Goal: Information Seeking & Learning: Learn about a topic

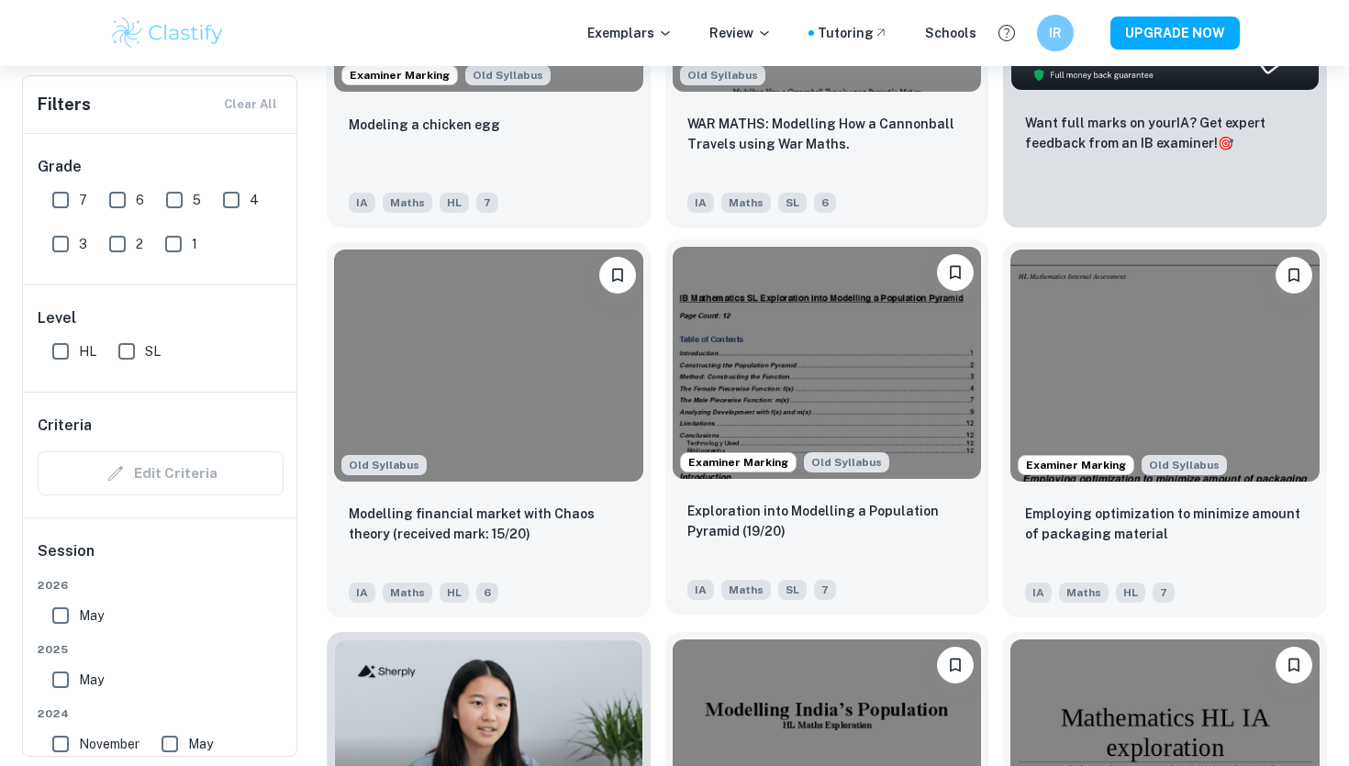
scroll to position [798, 0]
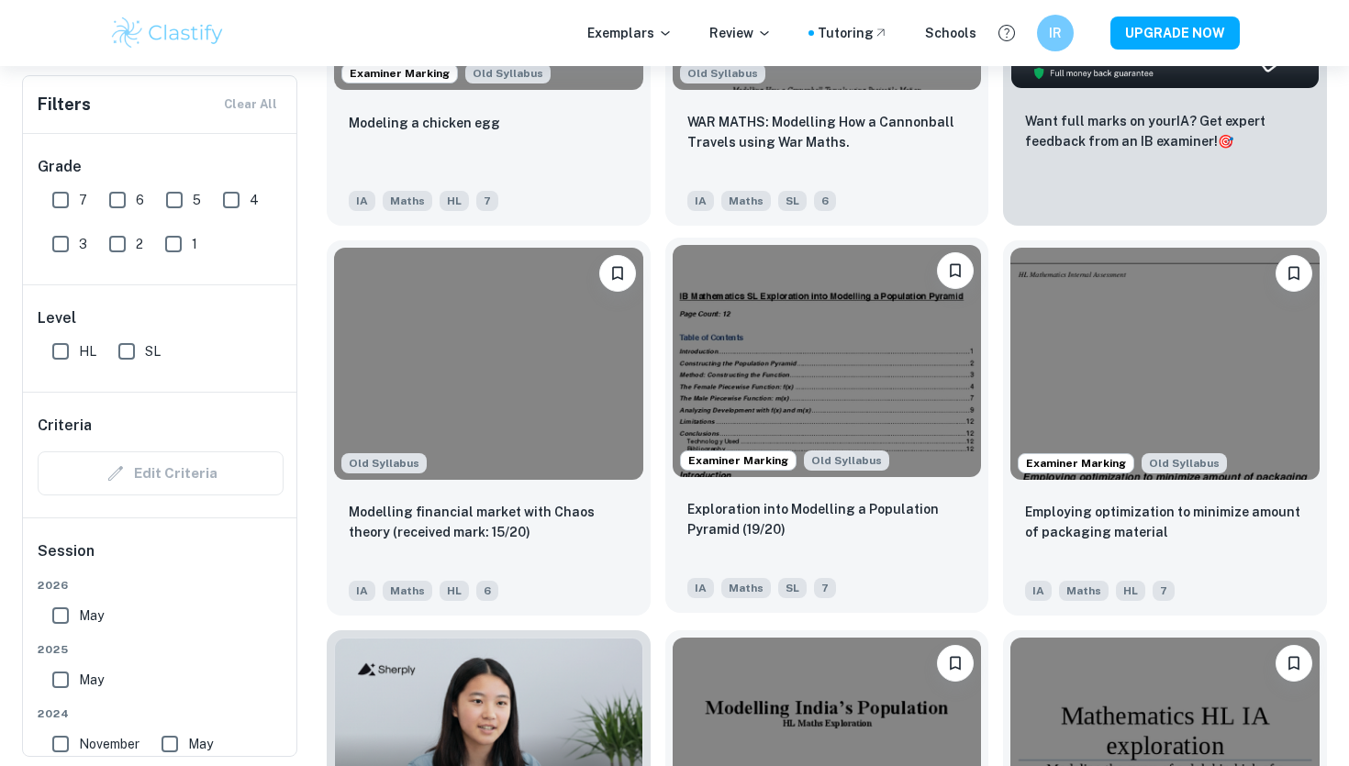
click at [716, 493] on div "Exploration into Modelling a Population Pyramid (19/20) IA Maths SL 7" at bounding box center [827, 549] width 324 height 128
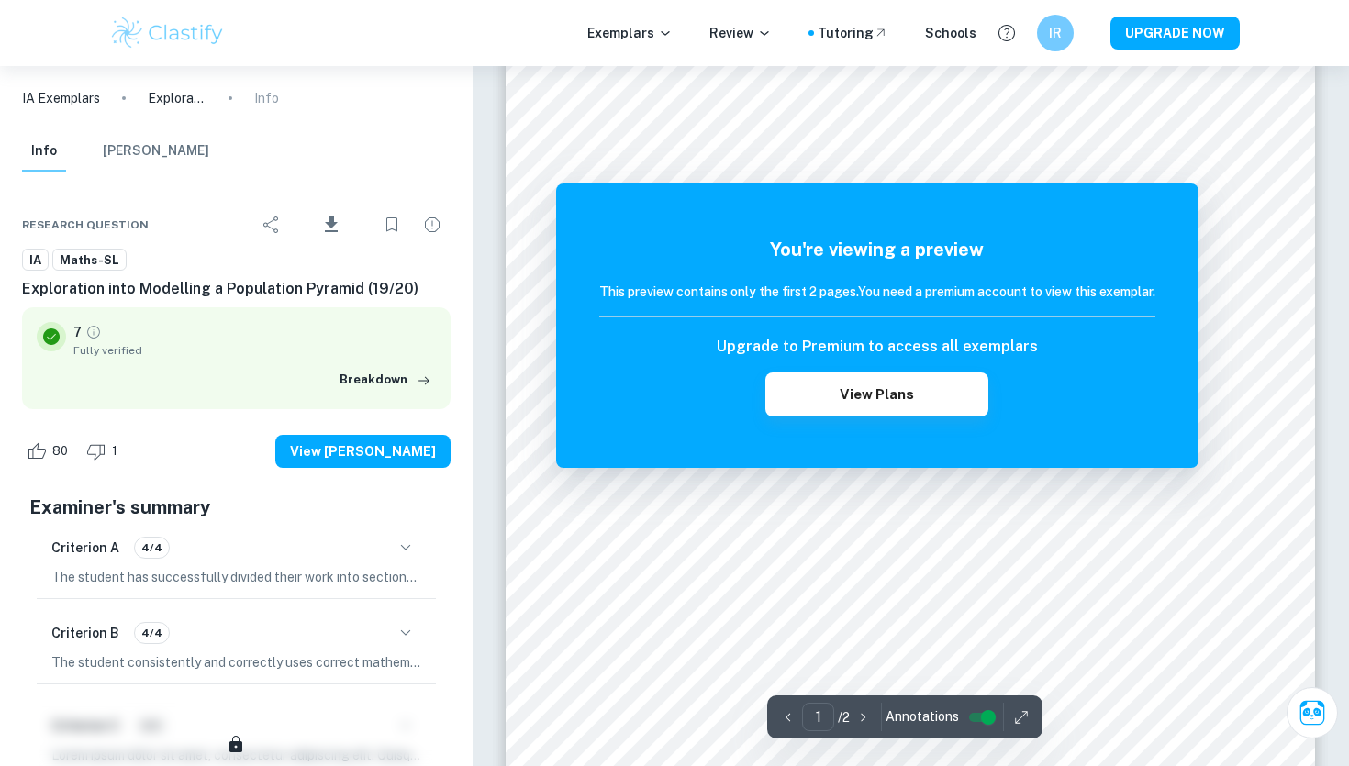
scroll to position [60, 0]
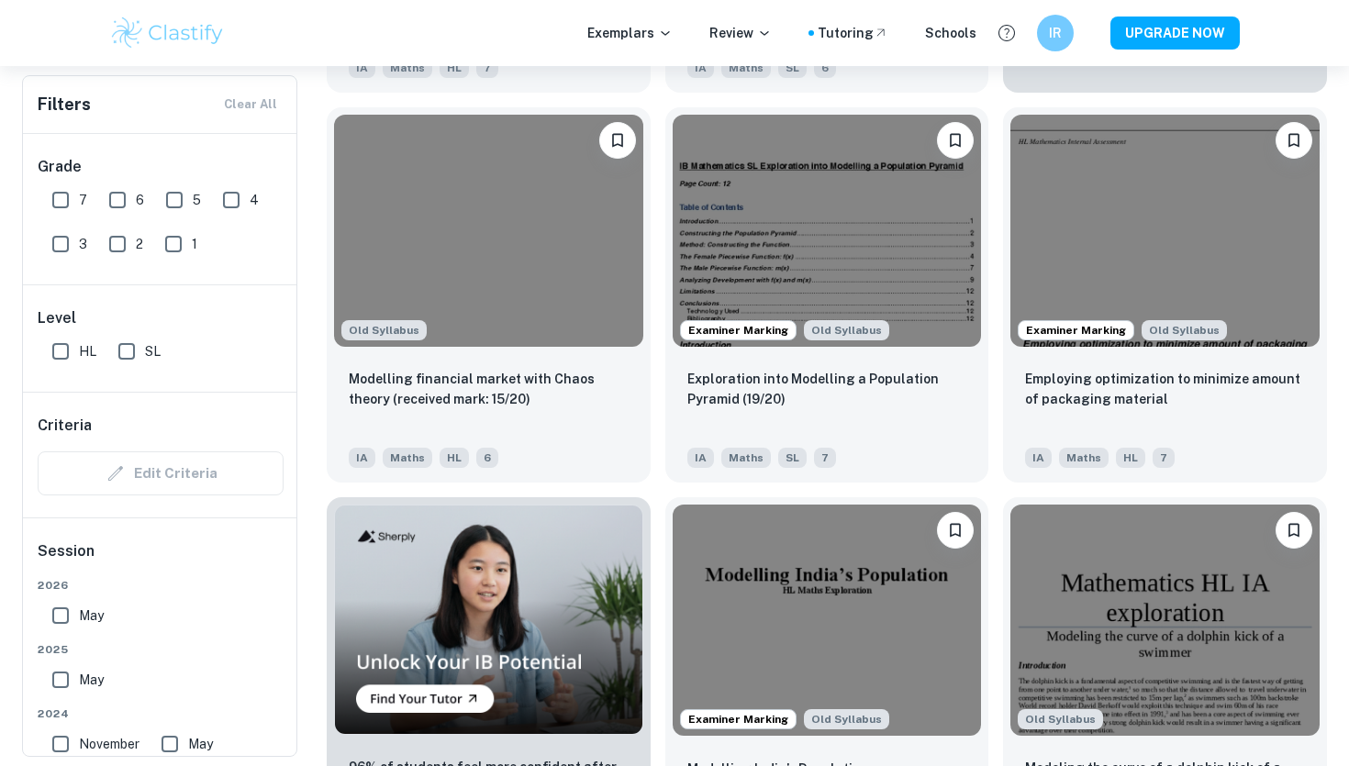
scroll to position [954, 0]
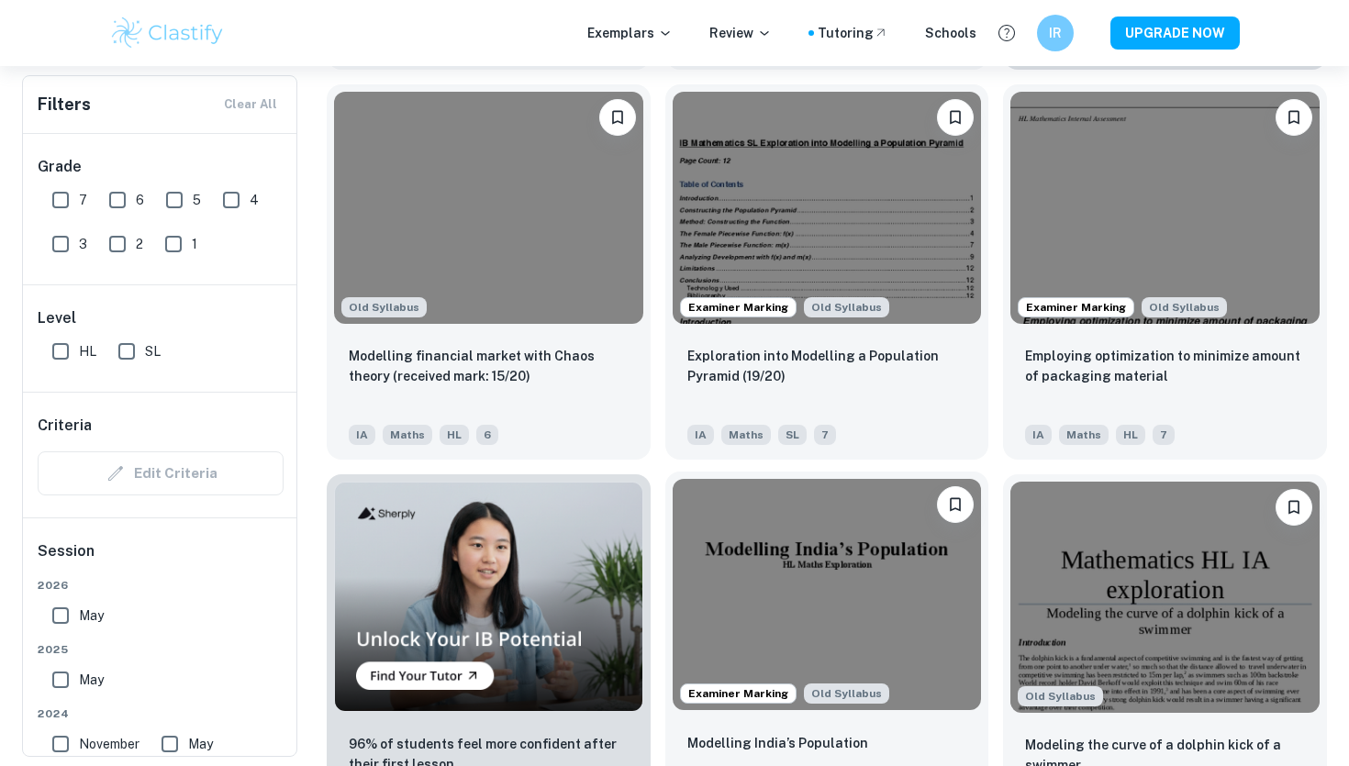
click at [711, 565] on img at bounding box center [827, 594] width 309 height 231
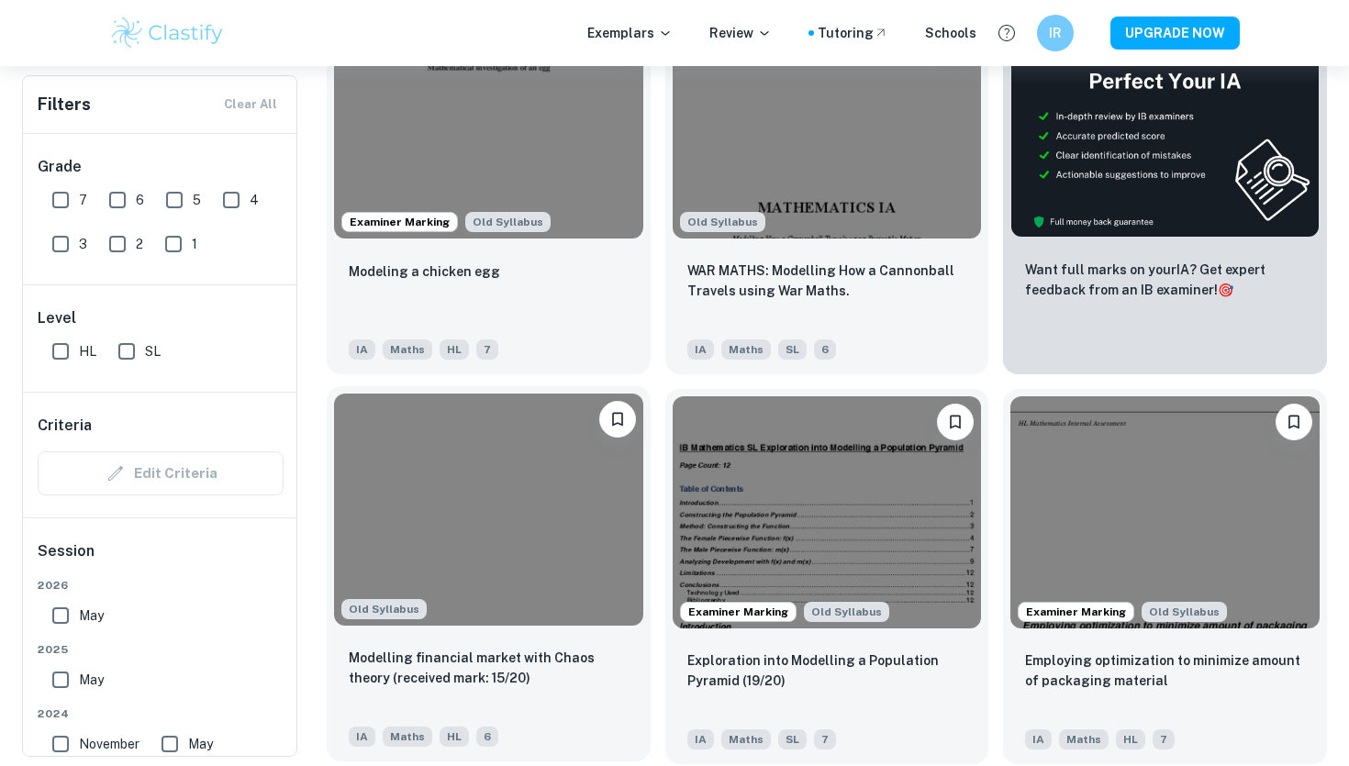
scroll to position [515, 0]
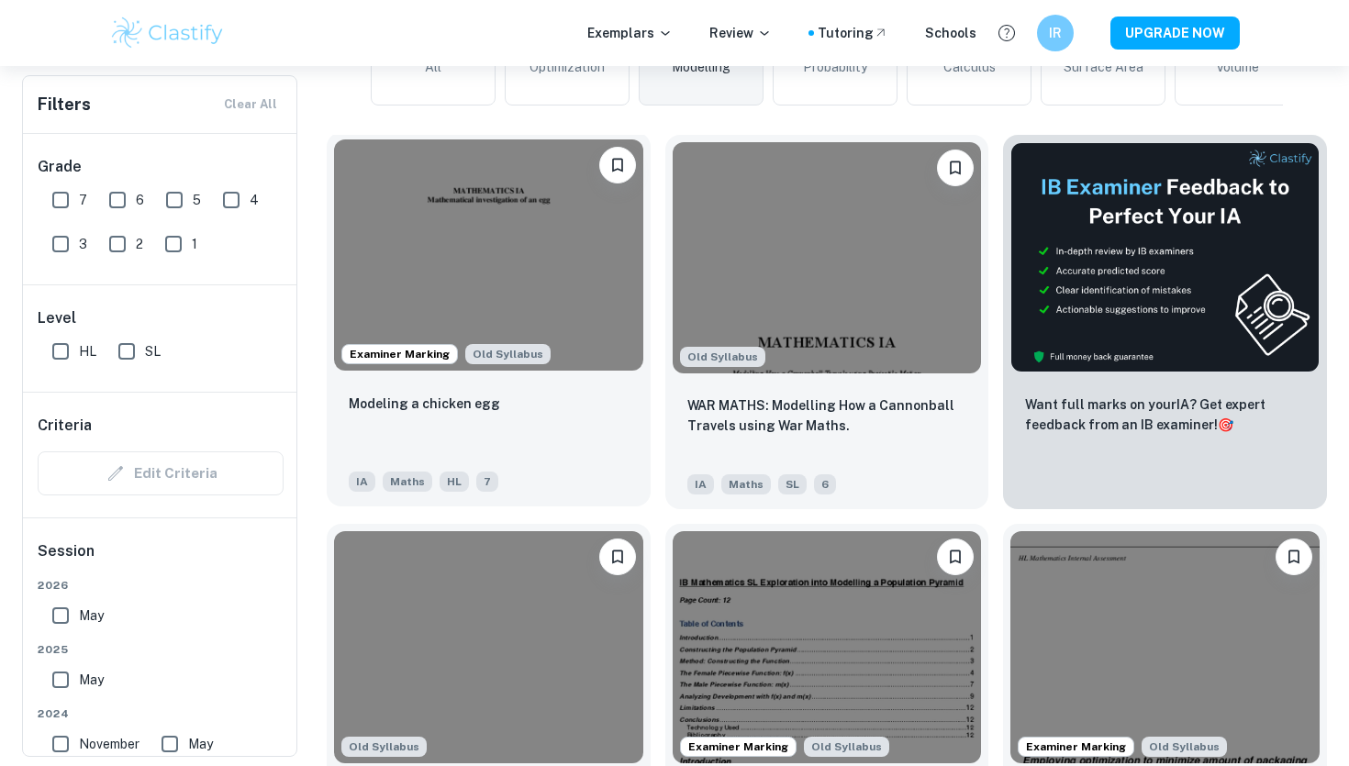
click at [529, 463] on div "IA Maths HL 7" at bounding box center [481, 476] width 280 height 29
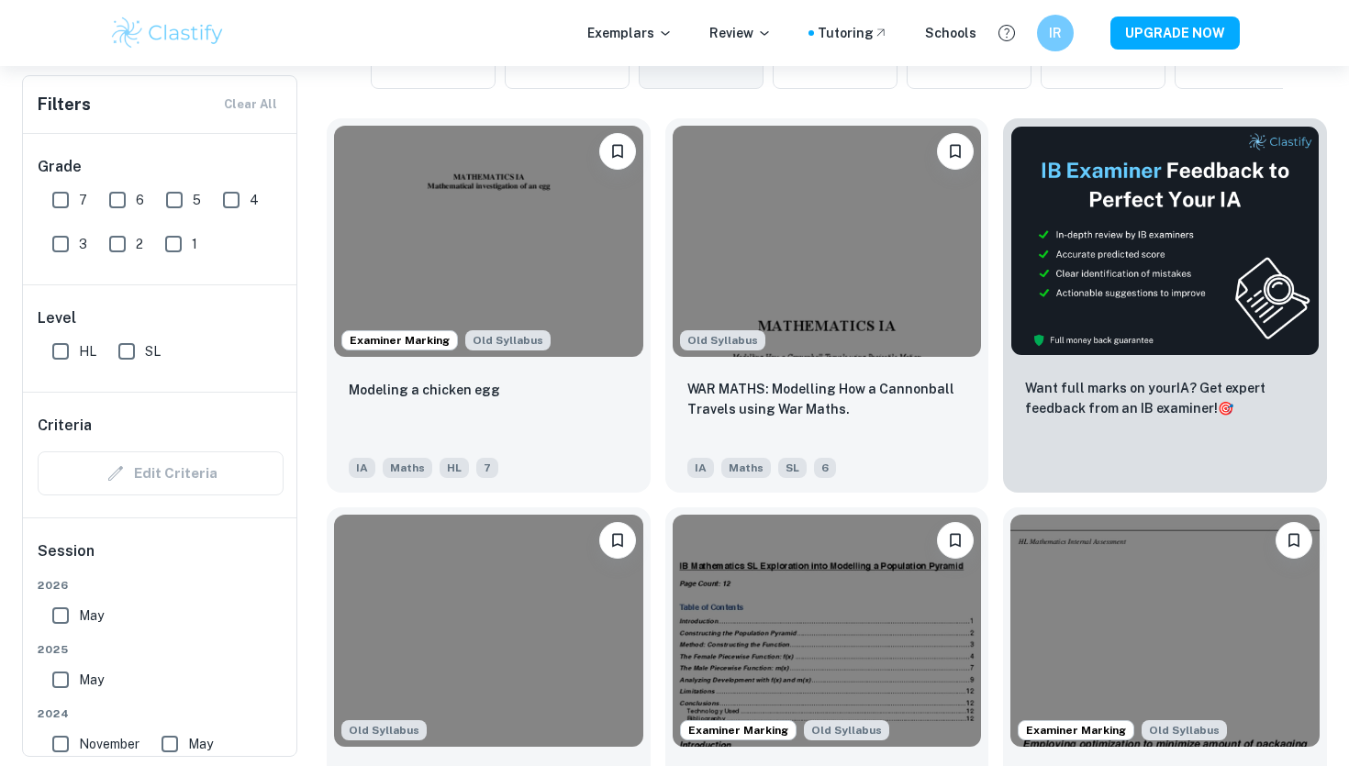
click at [131, 340] on input "SL" at bounding box center [126, 351] width 37 height 37
checkbox input "true"
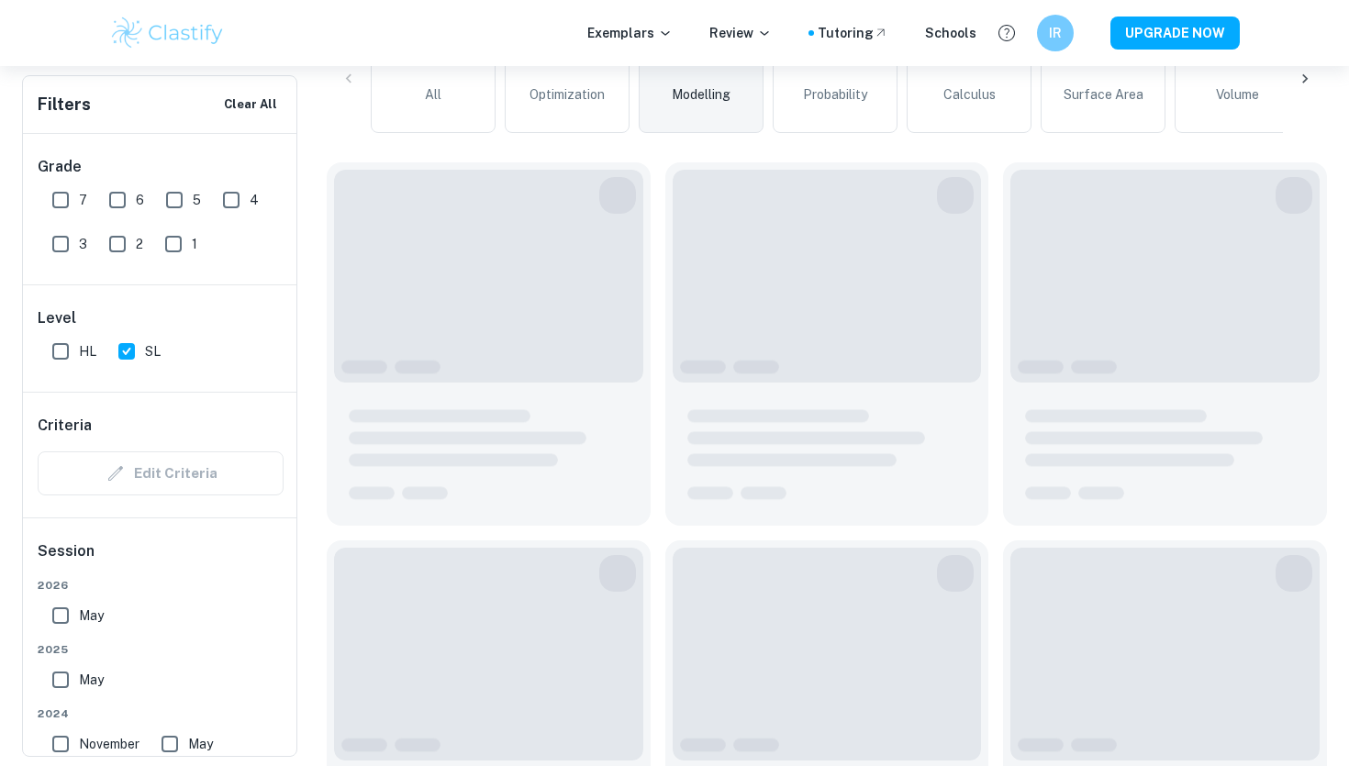
scroll to position [575, 0]
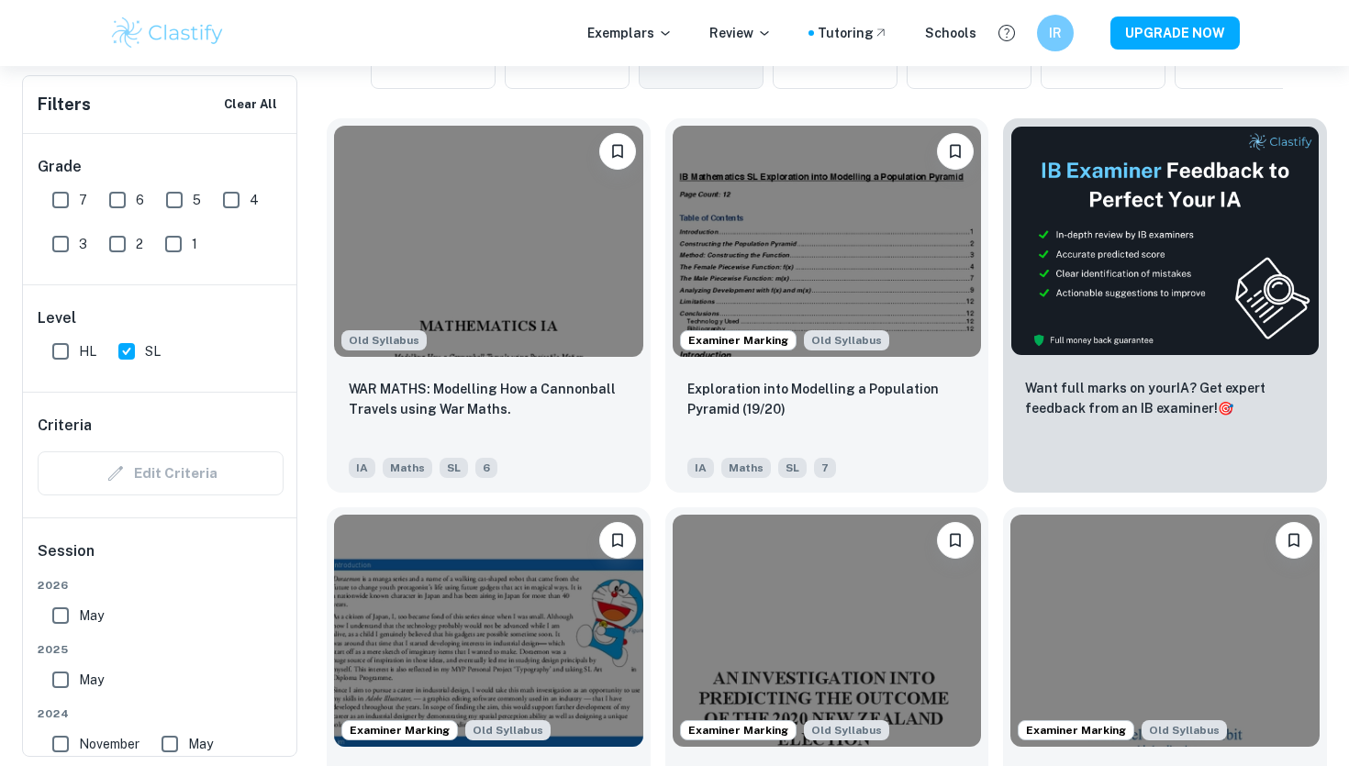
click at [73, 191] on input "7" at bounding box center [60, 200] width 37 height 37
checkbox input "true"
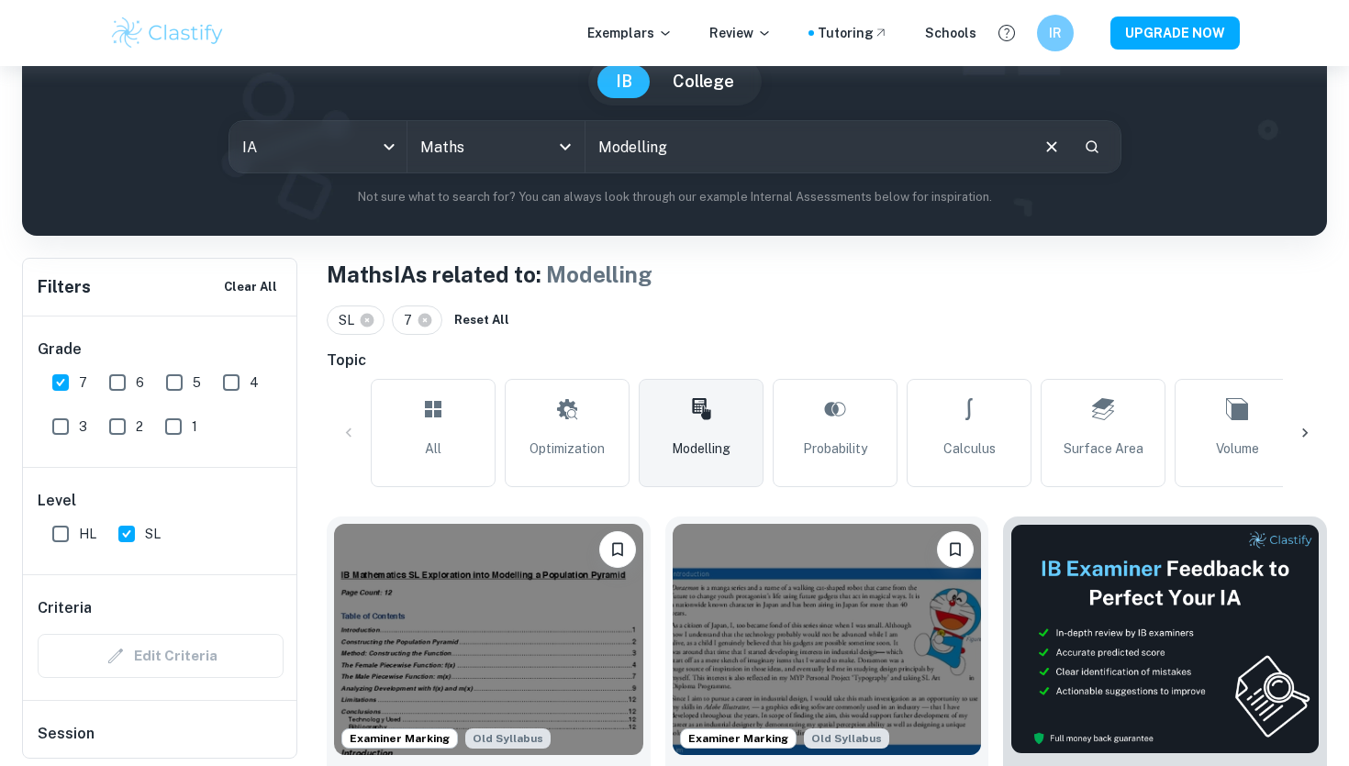
scroll to position [155, 0]
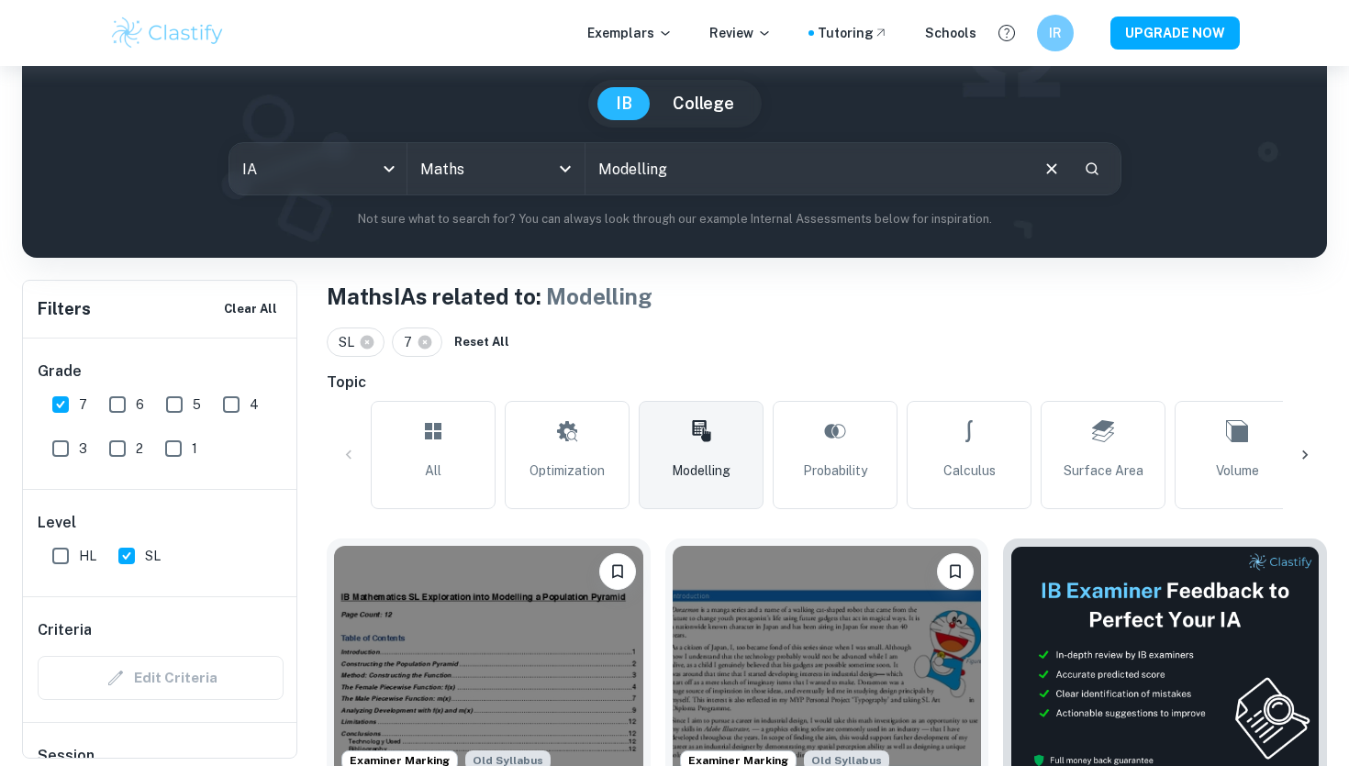
click at [720, 467] on span "Modelling" at bounding box center [701, 471] width 59 height 20
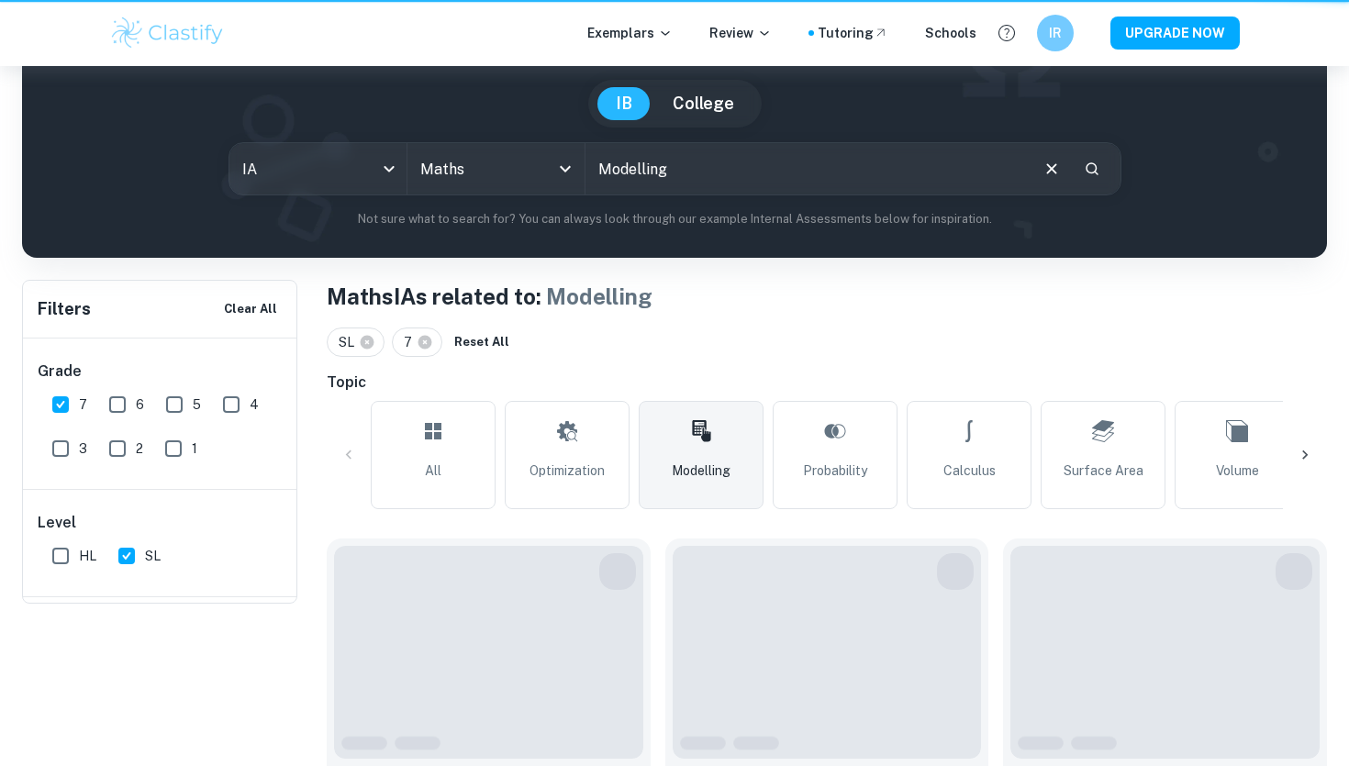
scroll to position [0, 0]
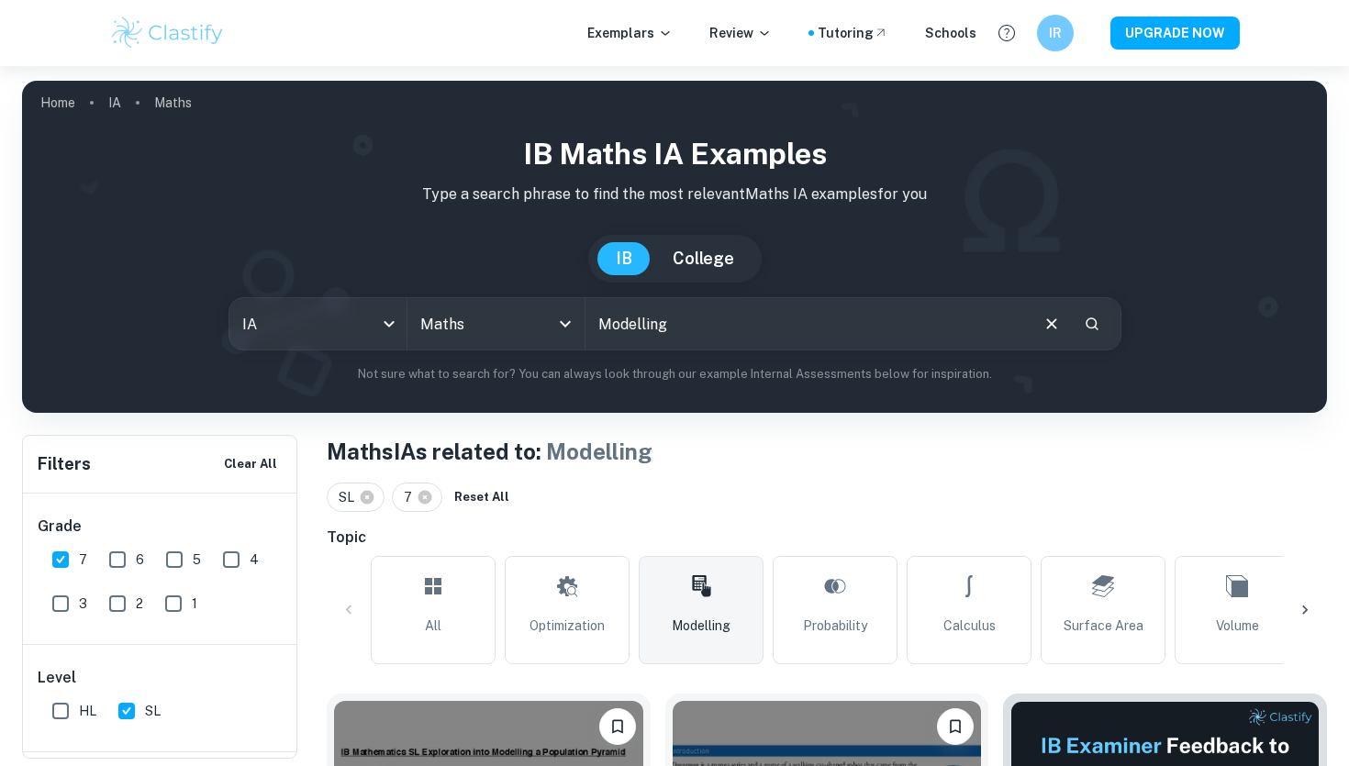
click at [667, 587] on link "Modelling" at bounding box center [701, 610] width 125 height 108
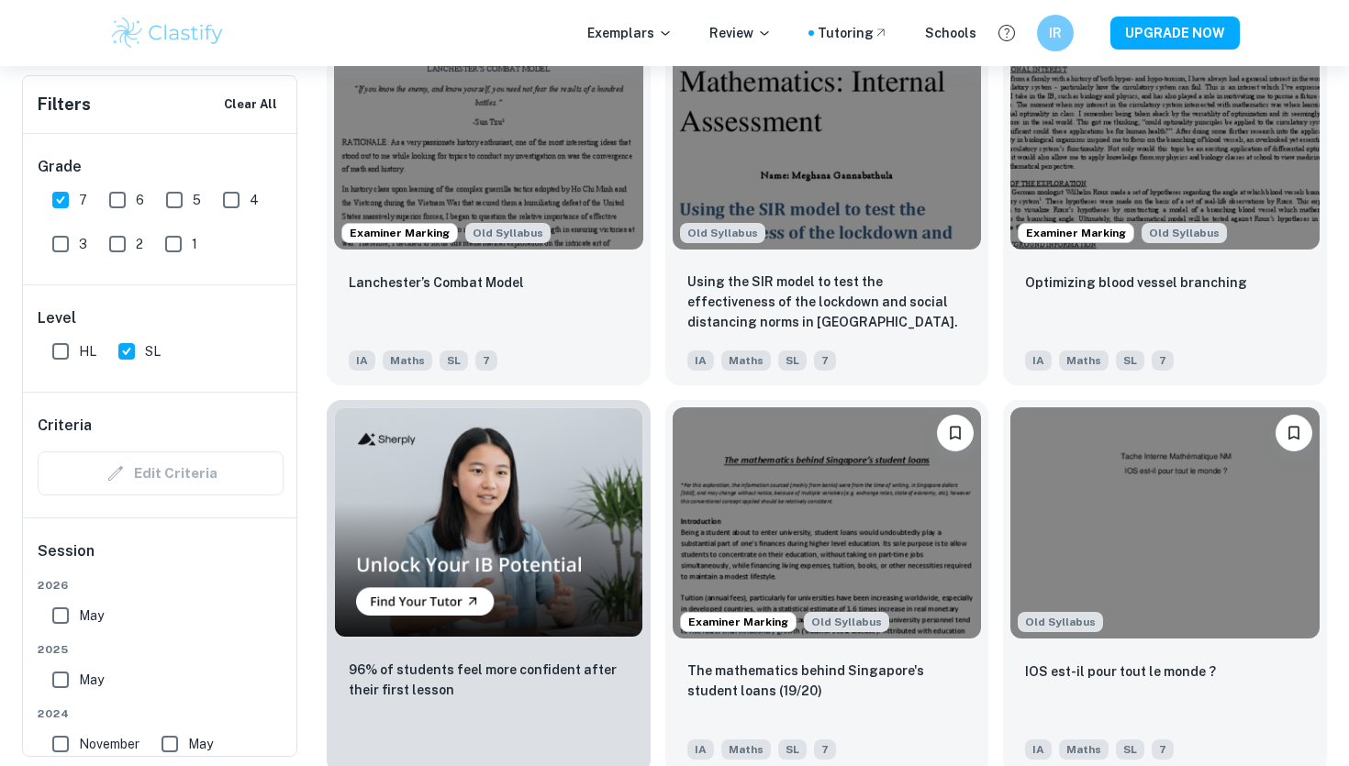
scroll to position [1471, 0]
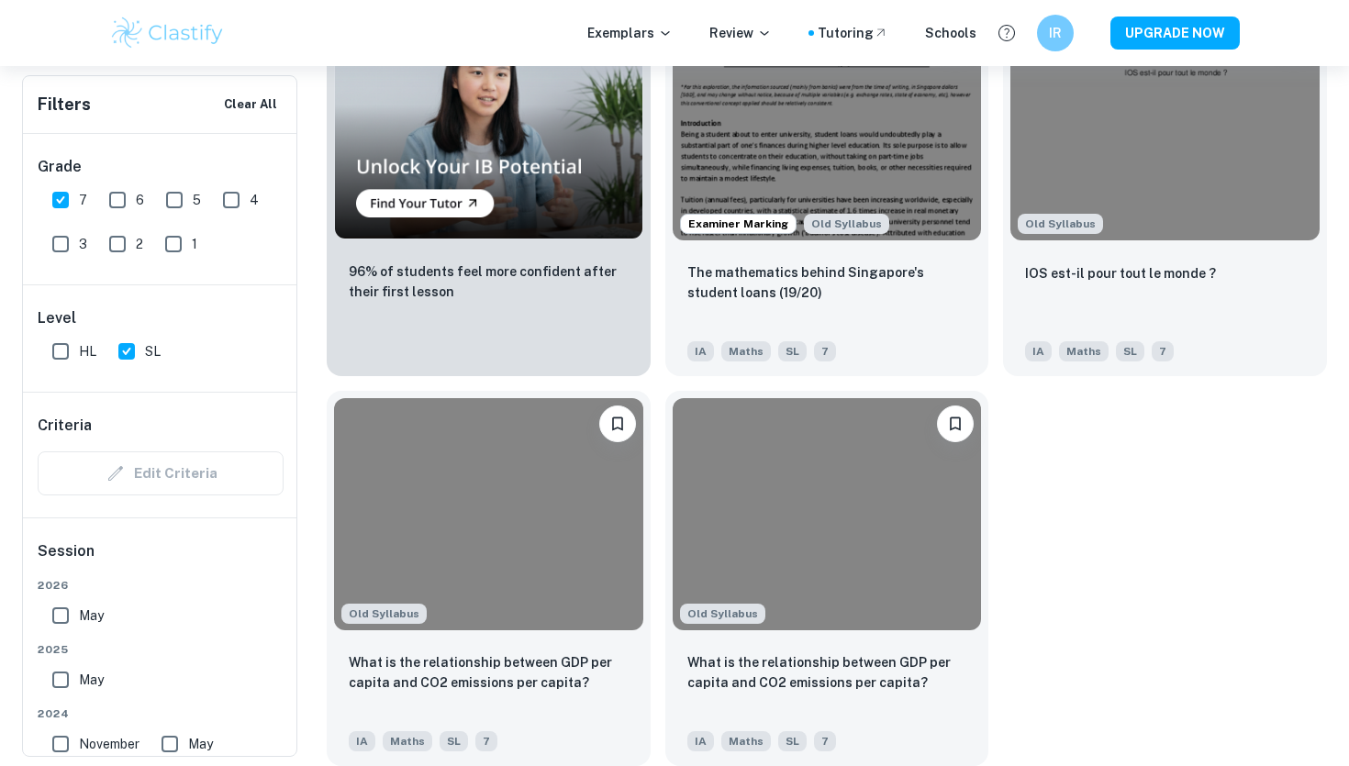
click at [125, 207] on input "6" at bounding box center [117, 200] width 37 height 37
checkbox input "true"
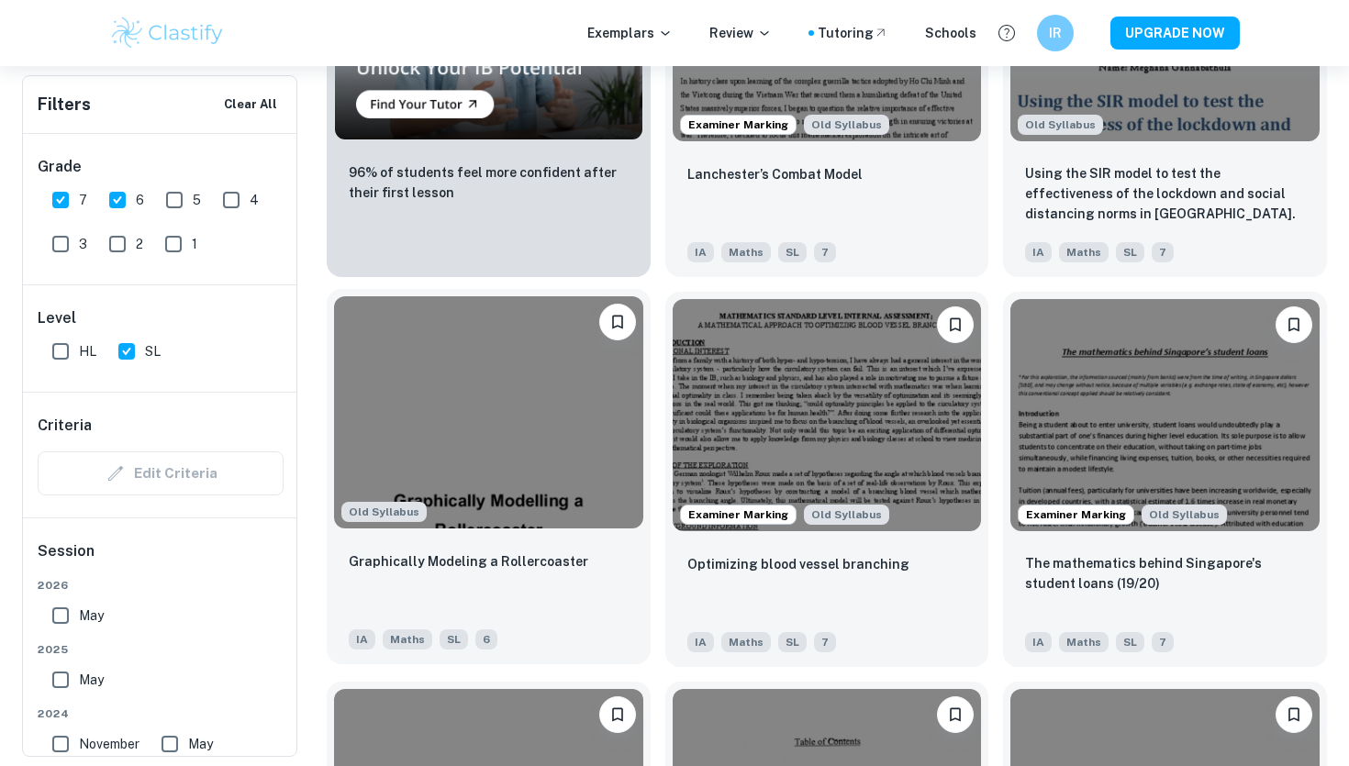
scroll to position [1576, 0]
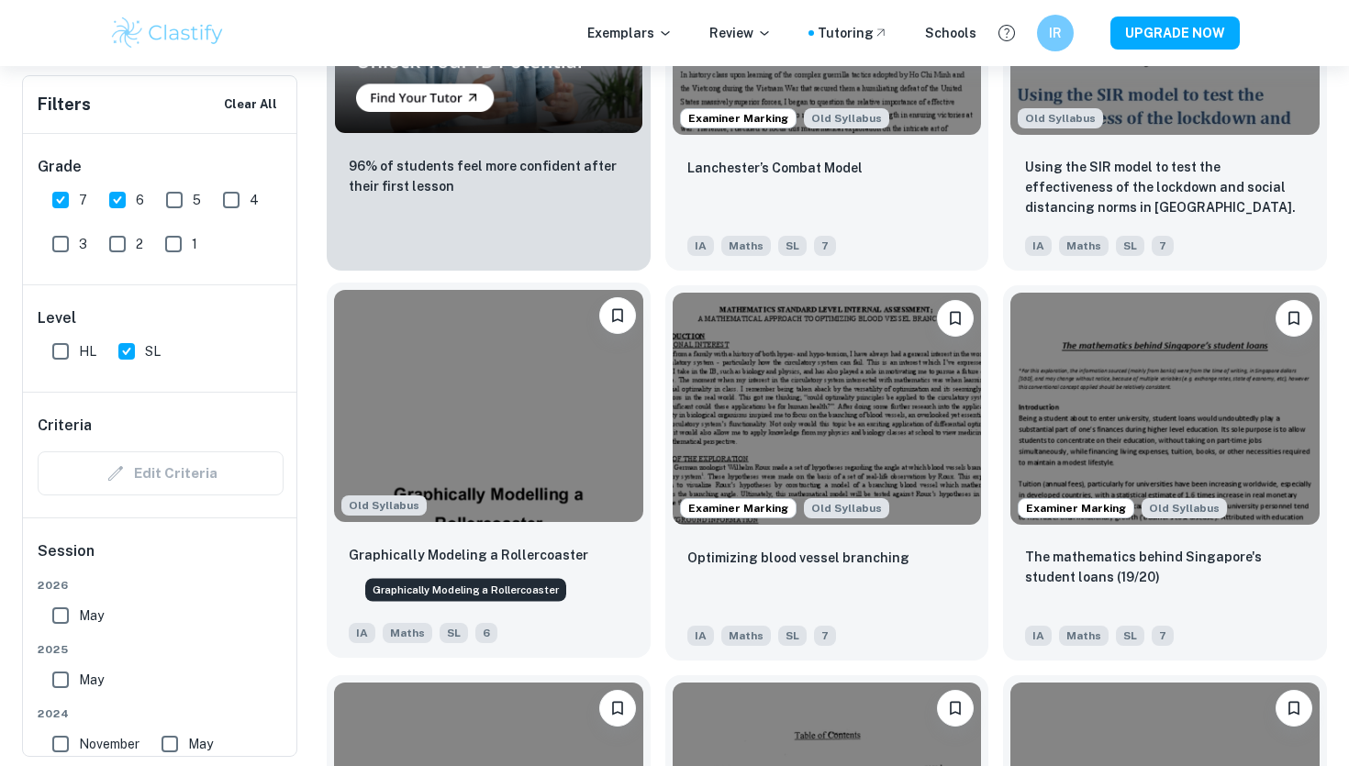
click at [566, 547] on p "Graphically Modeling a Rollercoaster" at bounding box center [469, 555] width 240 height 20
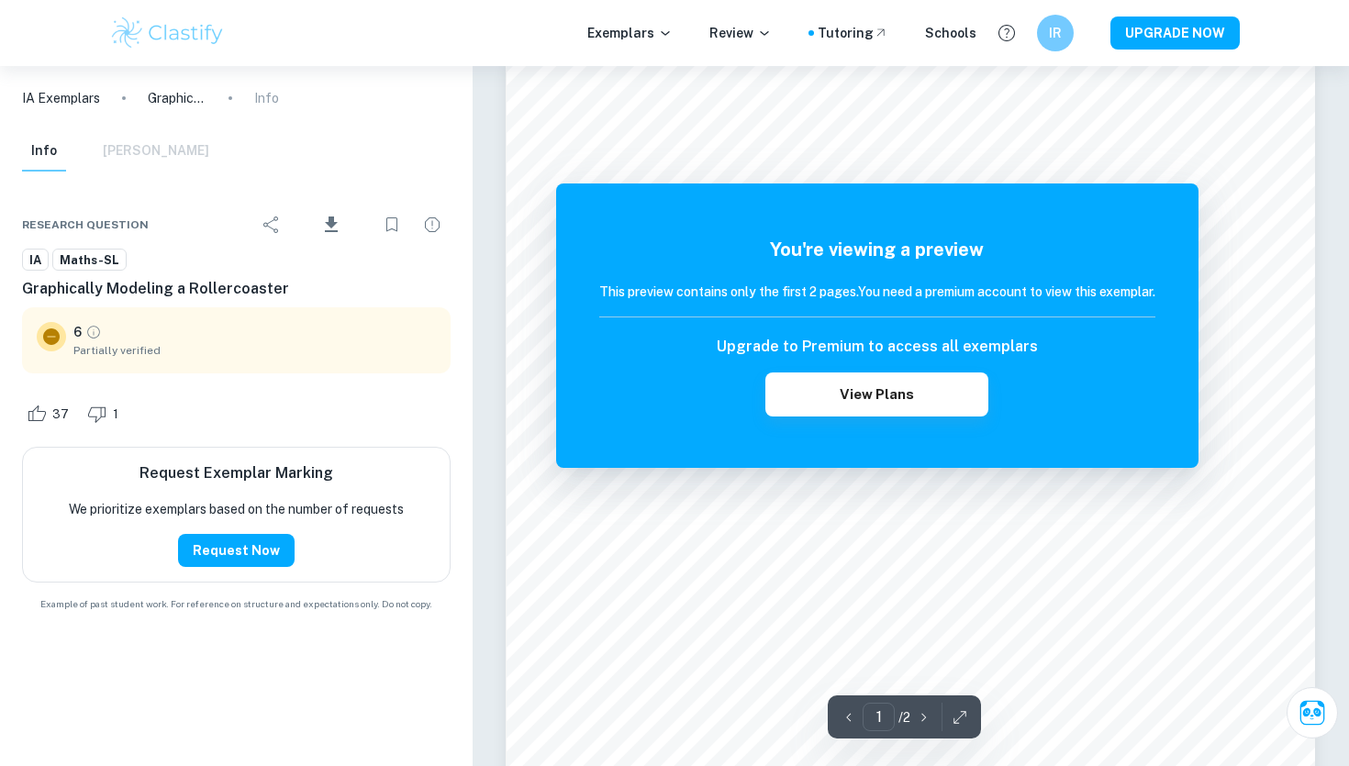
scroll to position [30, 0]
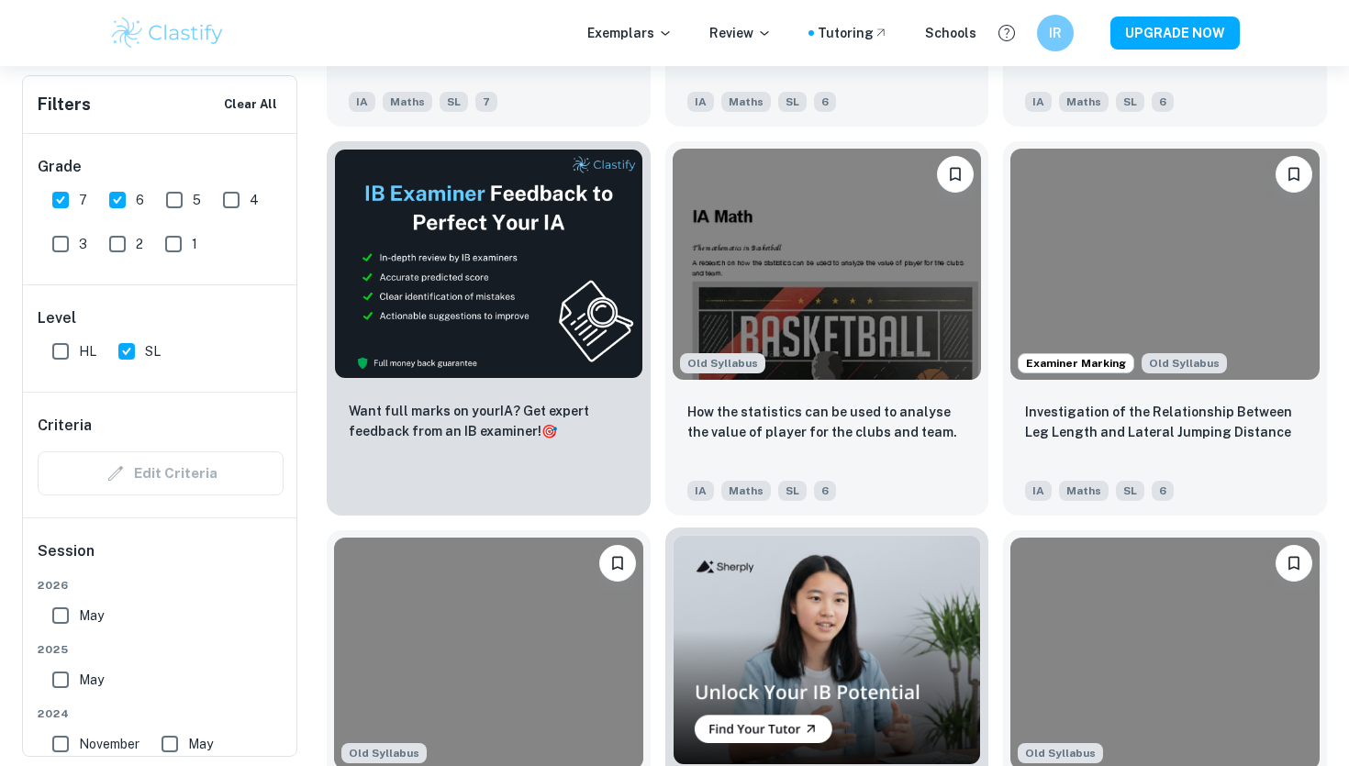
scroll to position [2891, 0]
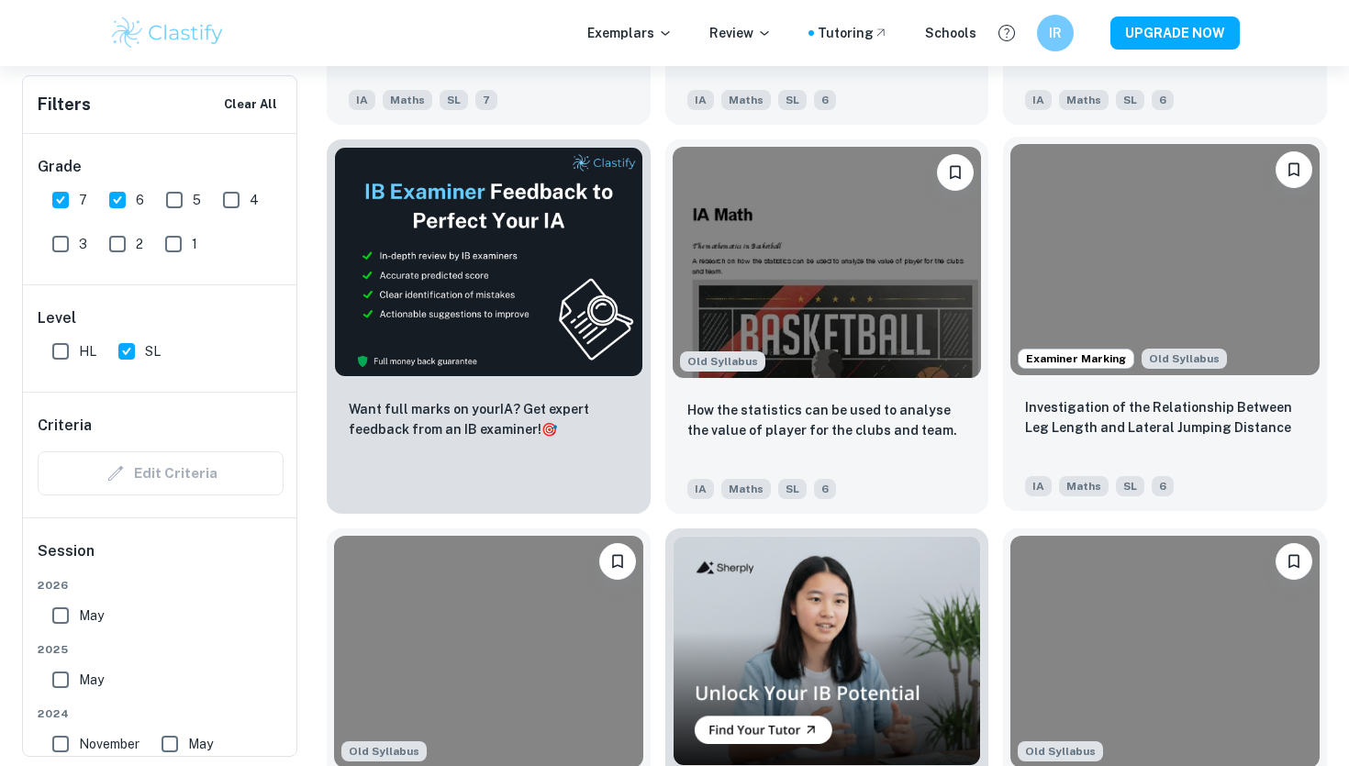
click at [1212, 438] on div "Investigation of the Relationship Between Leg Length and Lateral Jumping Distan…" at bounding box center [1165, 428] width 280 height 62
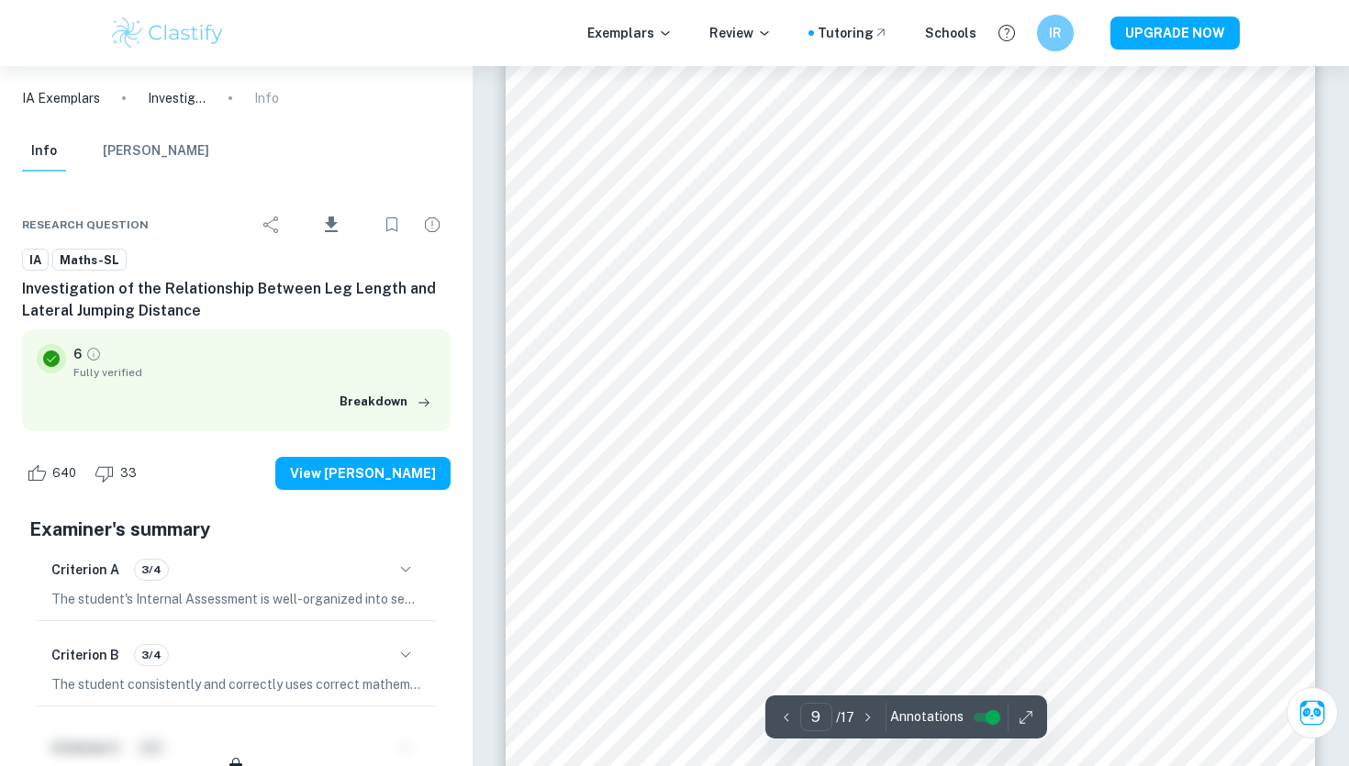
scroll to position [8922, 0]
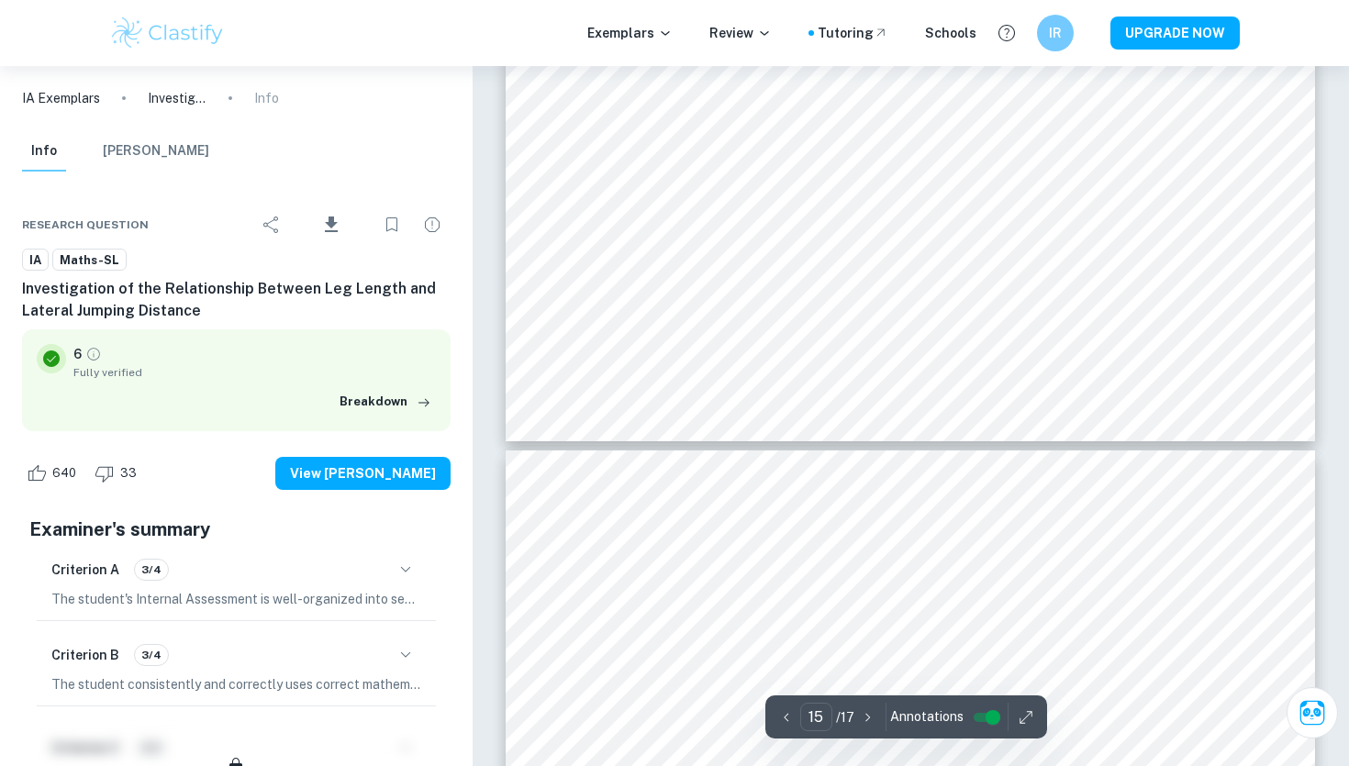
type input "16"
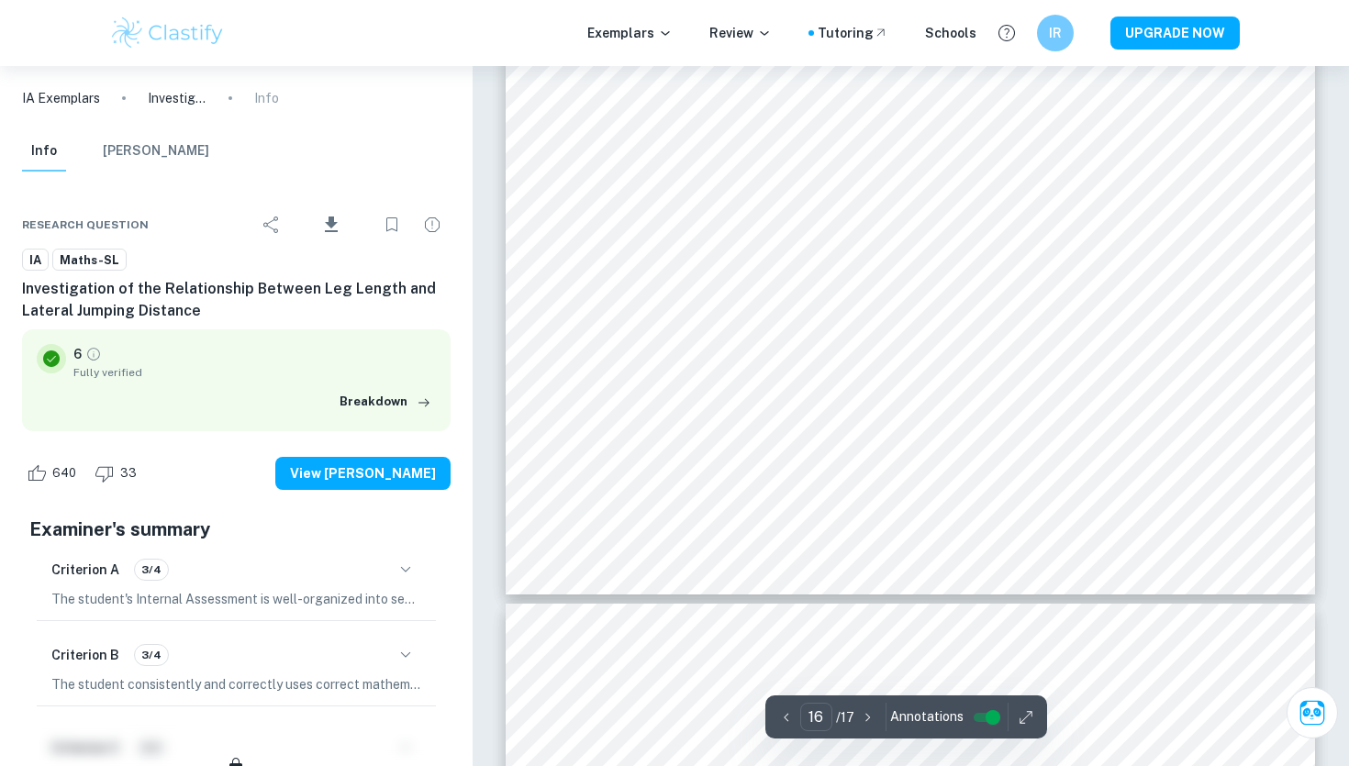
scroll to position [16966, 0]
